Goal: Task Accomplishment & Management: Use online tool/utility

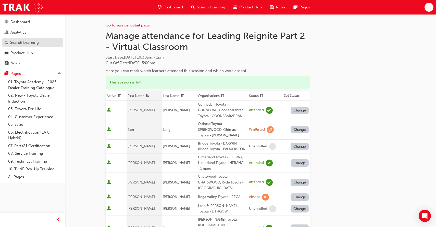
click at [21, 43] on div "Search Learning" at bounding box center [24, 43] width 29 height 6
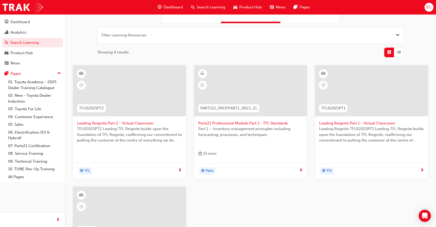
click at [142, 122] on span "Leading Reignite Part 2 - Virtual Classroom" at bounding box center [129, 124] width 105 height 6
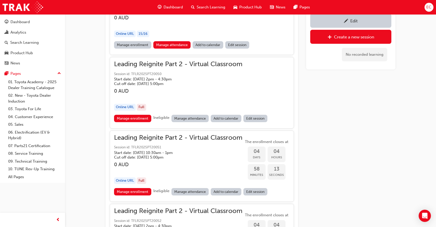
scroll to position [416, 0]
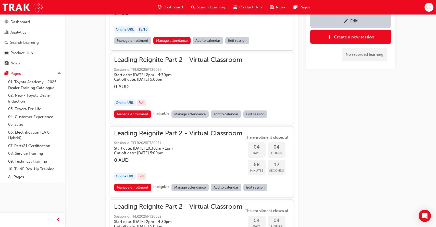
click at [195, 113] on link "Manage attendance" at bounding box center [189, 114] width 37 height 7
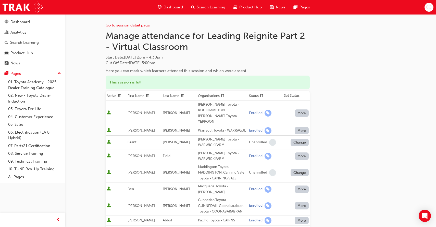
click at [142, 96] on th "First Name" at bounding box center [143, 96] width 35 height 10
